Goal: Transaction & Acquisition: Obtain resource

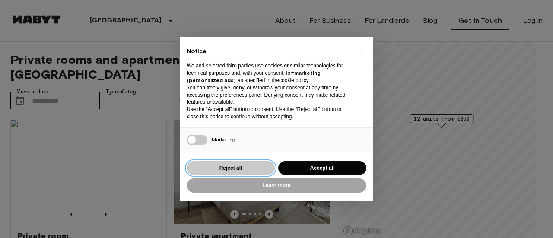
click at [258, 171] on button "Reject all" at bounding box center [231, 168] width 88 height 14
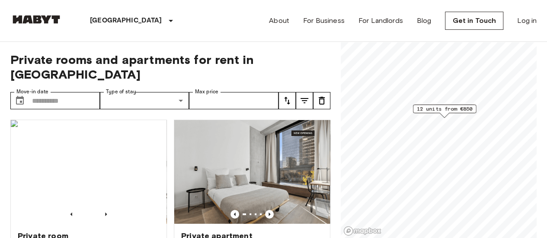
click at [258, 29] on div "Brussels Europe Amsterdam Berlin Brussels Cologne Dusseldorf Frankfurt Graz Ham…" at bounding box center [273, 20] width 526 height 41
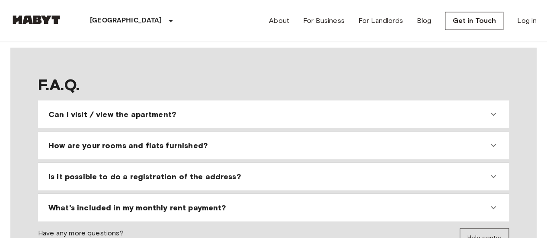
scroll to position [830, 0]
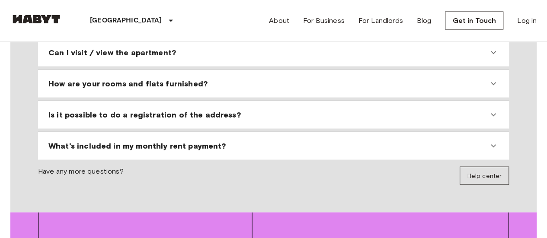
click at [225, 141] on div "What's included in my monthly rent payment?" at bounding box center [268, 146] width 440 height 10
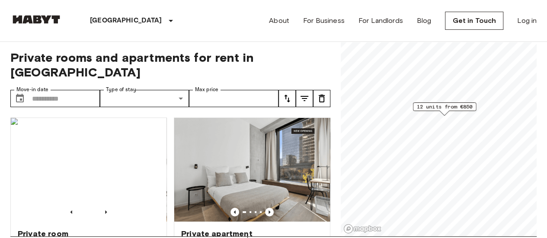
scroll to position [0, 0]
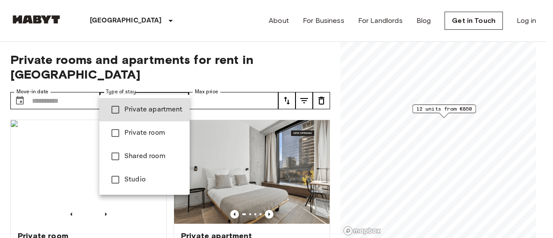
click at [154, 109] on span "Private apartment" at bounding box center [153, 110] width 58 height 10
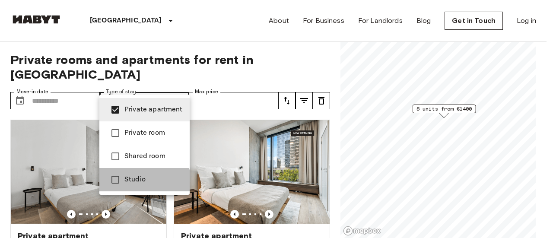
click at [137, 182] on span "Studio" at bounding box center [153, 180] width 58 height 10
type input "**********"
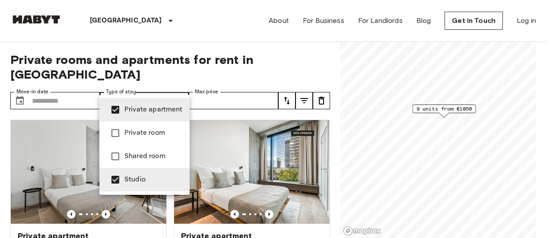
click at [220, 85] on div at bounding box center [276, 119] width 553 height 238
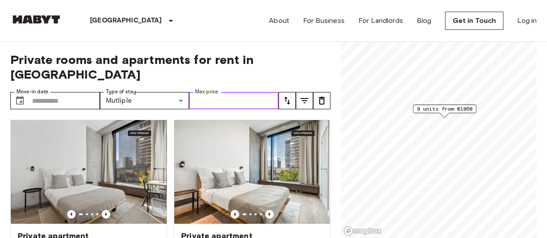
click at [220, 92] on input "Max price" at bounding box center [233, 100] width 89 height 17
click at [194, 28] on div "Brussels Europe Amsterdam Berlin Brussels Cologne Dusseldorf Frankfurt Graz Ham…" at bounding box center [273, 20] width 526 height 41
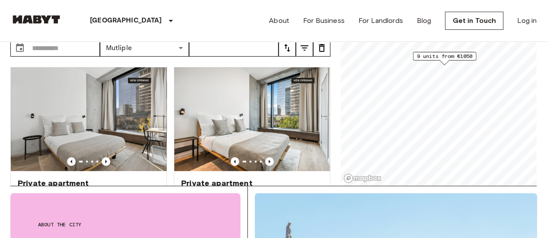
scroll to position [52, 0]
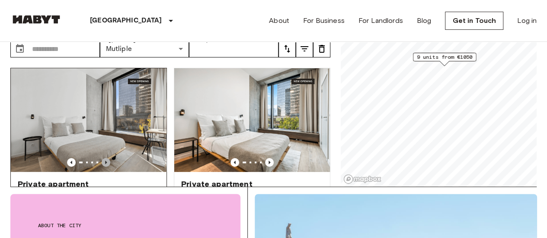
click at [105, 158] on icon "Previous image" at bounding box center [106, 162] width 9 height 9
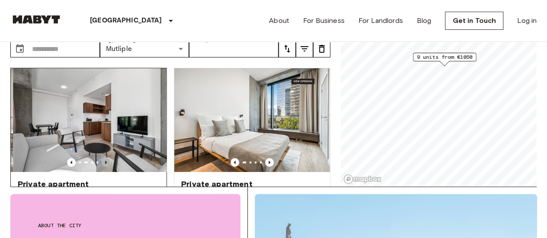
click at [105, 158] on icon "Previous image" at bounding box center [106, 162] width 9 height 9
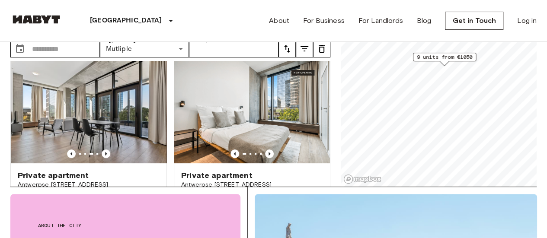
scroll to position [0, 0]
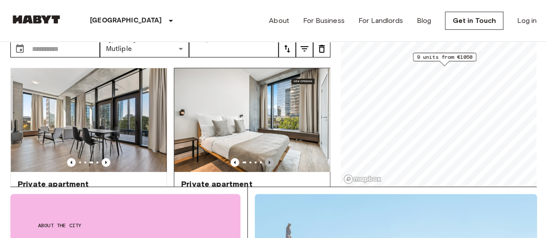
click at [268, 161] on icon "Previous image" at bounding box center [269, 162] width 2 height 3
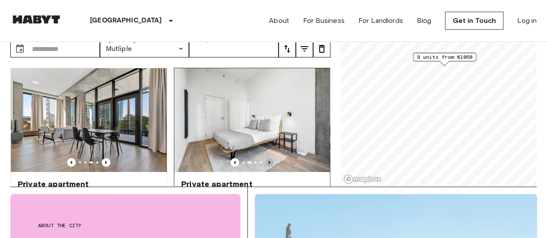
click at [268, 161] on icon "Previous image" at bounding box center [269, 162] width 2 height 3
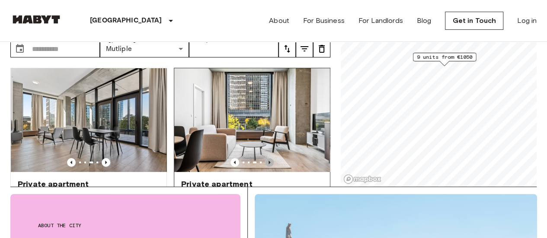
click at [268, 161] on icon "Previous image" at bounding box center [269, 162] width 2 height 3
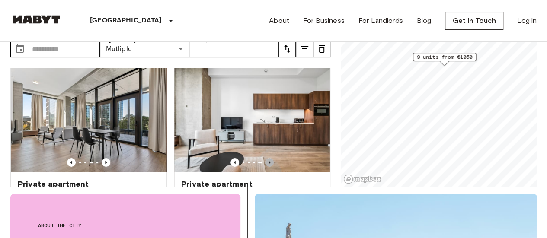
click at [268, 161] on icon "Previous image" at bounding box center [269, 162] width 2 height 3
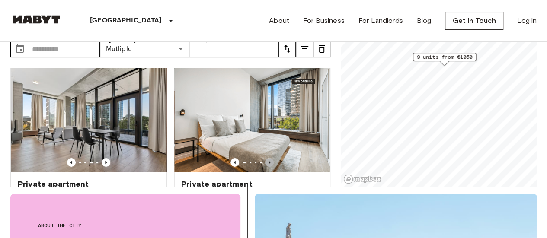
click at [268, 161] on icon "Previous image" at bounding box center [269, 162] width 2 height 3
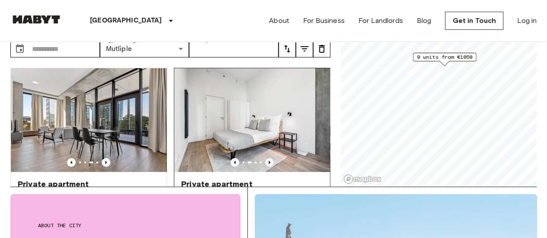
click at [268, 161] on icon "Previous image" at bounding box center [269, 162] width 2 height 3
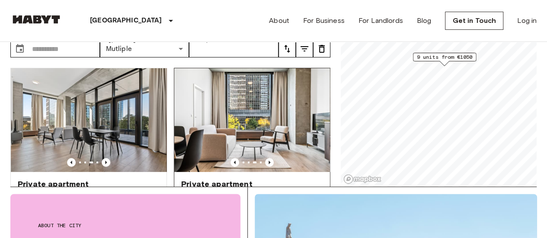
click at [262, 93] on img at bounding box center [252, 120] width 156 height 104
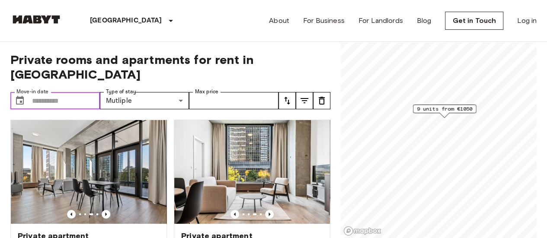
click at [65, 92] on input "Move-in date" at bounding box center [66, 100] width 68 height 17
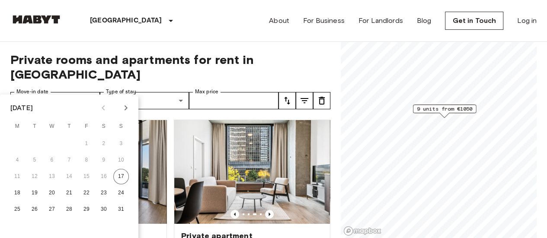
click at [231, 63] on span "Private rooms and apartments for rent in Brussels" at bounding box center [170, 66] width 320 height 29
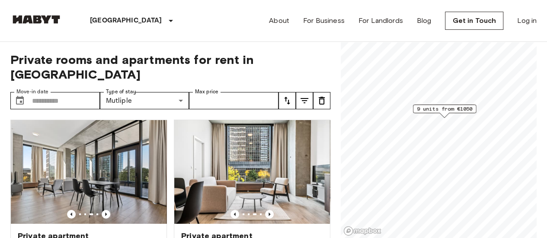
click at [312, 61] on span "Private rooms and apartments for rent in Brussels" at bounding box center [170, 66] width 320 height 29
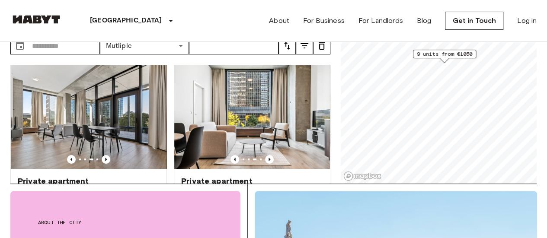
scroll to position [35, 0]
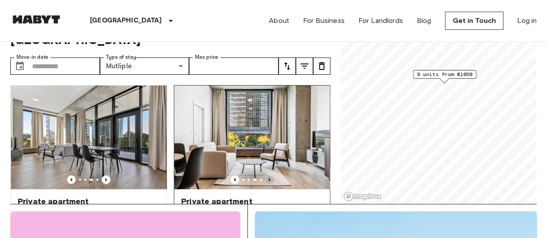
click at [265, 175] on icon "Previous image" at bounding box center [269, 179] width 9 height 9
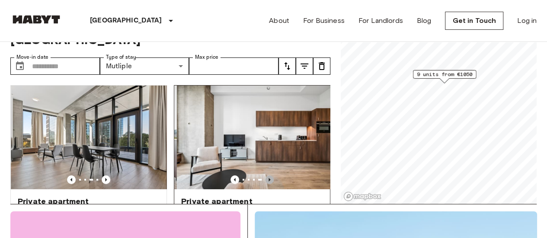
click at [265, 175] on icon "Previous image" at bounding box center [269, 179] width 9 height 9
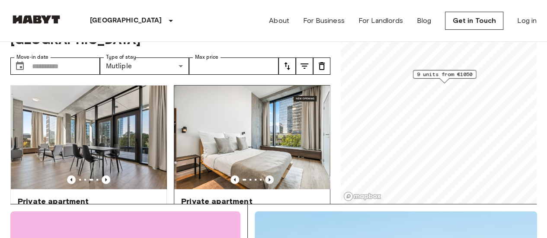
click at [265, 175] on icon "Previous image" at bounding box center [269, 179] width 9 height 9
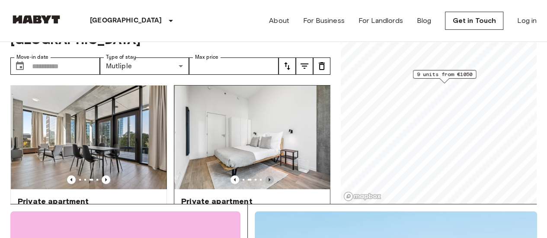
click at [265, 175] on icon "Previous image" at bounding box center [269, 179] width 9 height 9
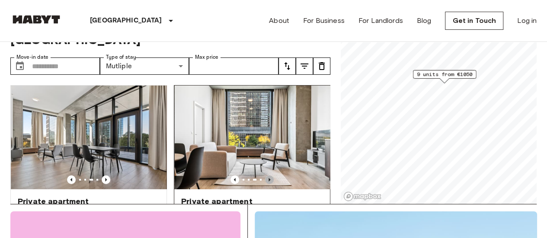
click at [265, 175] on icon "Previous image" at bounding box center [269, 179] width 9 height 9
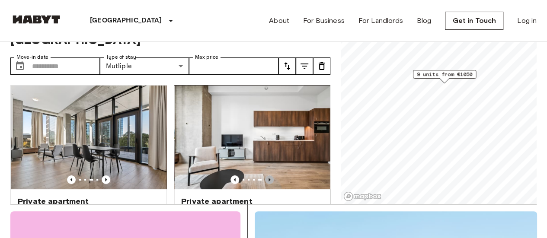
click at [265, 175] on icon "Previous image" at bounding box center [269, 179] width 9 height 9
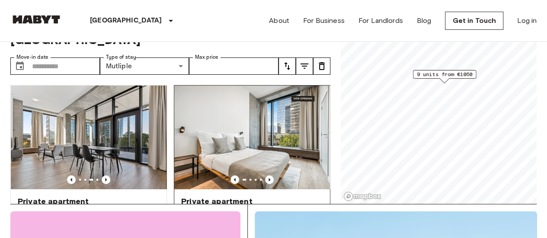
click at [271, 207] on span "Antwerpse [STREET_ADDRESS]" at bounding box center [252, 211] width 142 height 9
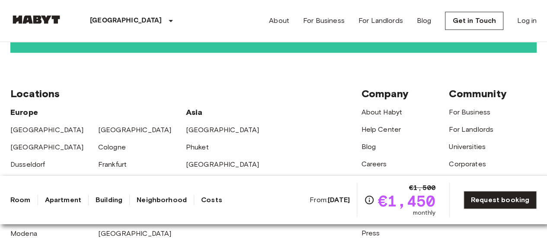
scroll to position [2036, 0]
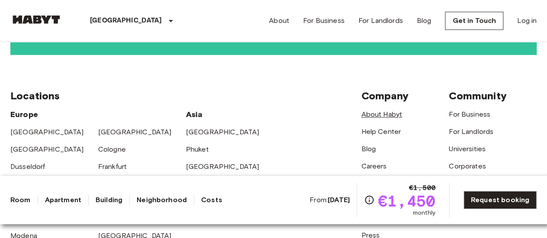
click at [372, 110] on link "About Habyt" at bounding box center [381, 114] width 41 height 8
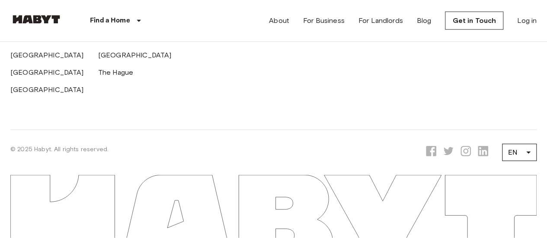
scroll to position [2803, 0]
click at [427, 151] on icon "Opens a new tab to Habyt Facebook page" at bounding box center [431, 151] width 10 height 10
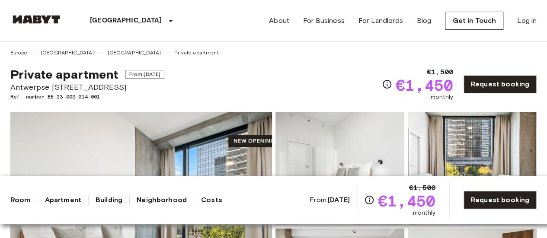
drag, startPoint x: 131, startPoint y: 85, endPoint x: 11, endPoint y: 84, distance: 120.1
click at [11, 84] on span "Antwerpse [STREET_ADDRESS]" at bounding box center [87, 87] width 154 height 11
copy span "Antwerpse [STREET_ADDRESS]"
